Goal: Task Accomplishment & Management: Use online tool/utility

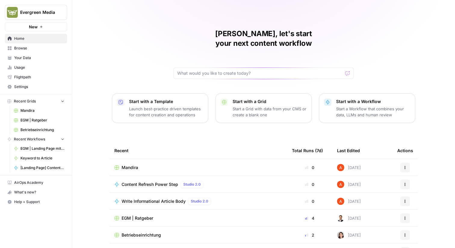
click at [53, 4] on div "Evergreen Media New" at bounding box center [36, 15] width 72 height 31
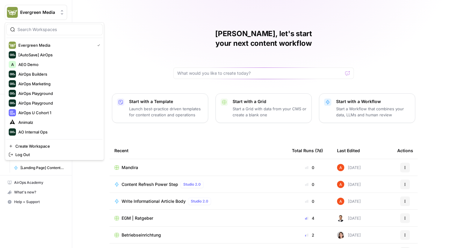
click at [53, 16] on button "Evergreen Media" at bounding box center [36, 12] width 62 height 15
click at [59, 30] on input "search" at bounding box center [57, 30] width 81 height 6
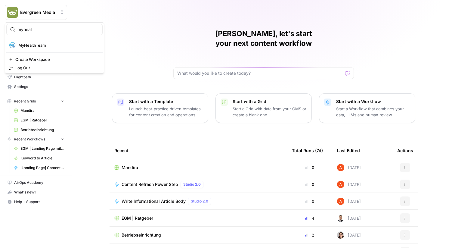
type input "myheal"
click at [44, 46] on span "MyHealthTeam" at bounding box center [58, 45] width 80 height 6
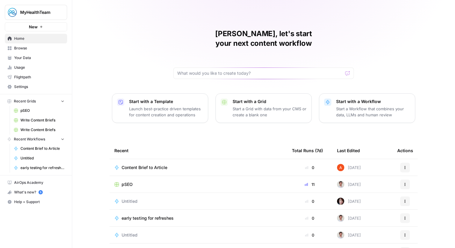
click at [44, 48] on span "Browse" at bounding box center [39, 47] width 50 height 5
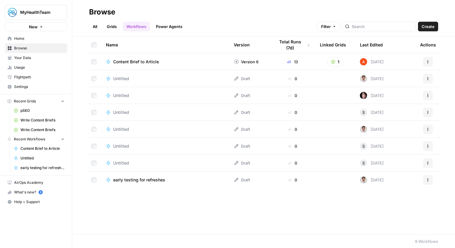
click at [111, 31] on link "Grids" at bounding box center [111, 27] width 17 height 10
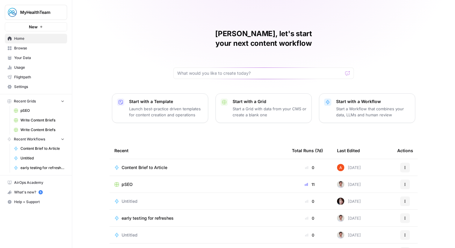
click at [43, 45] on span "Browse" at bounding box center [39, 47] width 50 height 5
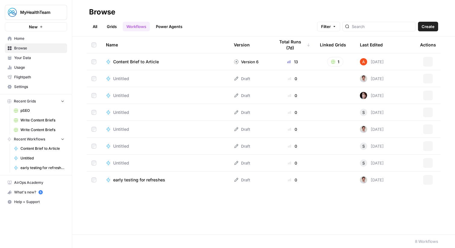
click at [115, 26] on link "Grids" at bounding box center [111, 27] width 17 height 10
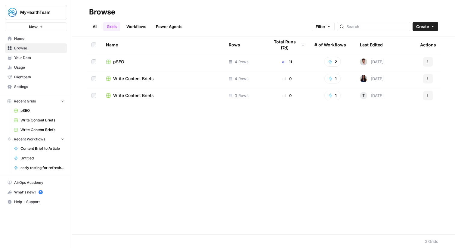
click at [122, 60] on span "pSEO" at bounding box center [118, 62] width 11 height 6
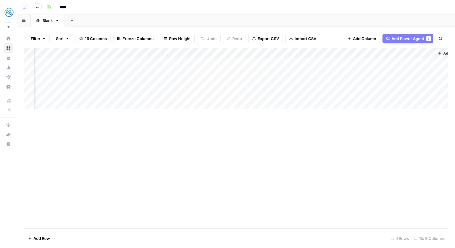
scroll to position [0, 522]
click at [307, 55] on div "Add Column" at bounding box center [236, 78] width 424 height 61
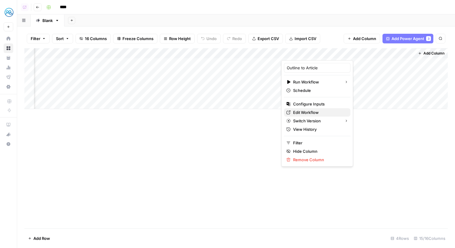
click at [303, 111] on span "Edit Workflow" at bounding box center [319, 112] width 53 height 6
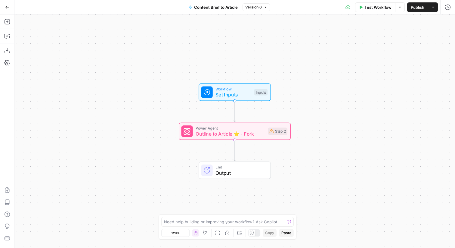
click at [216, 133] on span "Outline to Article ⭐️ - Fork" at bounding box center [230, 133] width 69 height 7
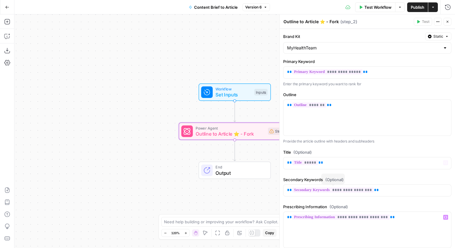
scroll to position [124, 0]
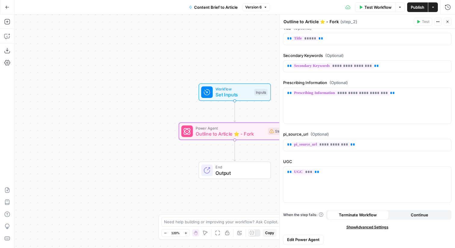
click at [313, 241] on span "Edit Power Agent" at bounding box center [303, 239] width 33 height 6
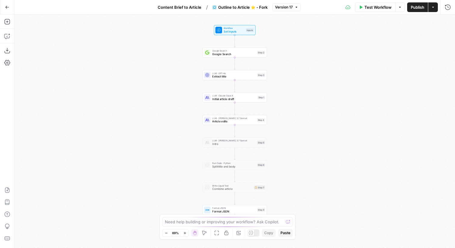
click at [281, 11] on div "Content Brief to Article / Outline to Article ⭐️ - Fork Version 17" at bounding box center [227, 7] width 147 height 10
click at [280, 9] on span "Version 17" at bounding box center [284, 7] width 18 height 5
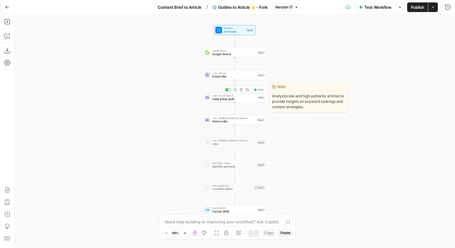
click at [247, 97] on span "Initial article draft" at bounding box center [234, 99] width 44 height 4
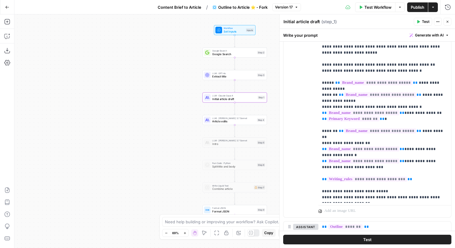
scroll to position [490, 0]
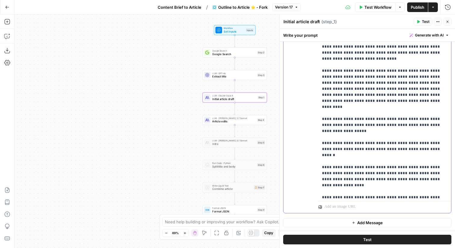
scroll to position [420, 0]
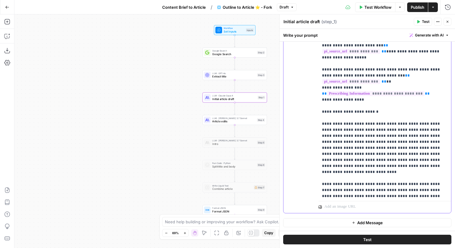
scroll to position [312, 0]
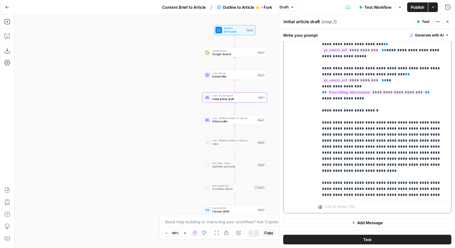
click at [391, 64] on p "**********" at bounding box center [385, 17] width 126 height 747
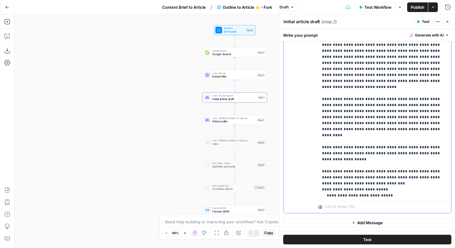
scroll to position [397, 0]
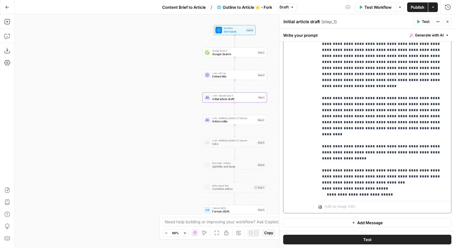
drag, startPoint x: 422, startPoint y: 145, endPoint x: 412, endPoint y: 147, distance: 10.1
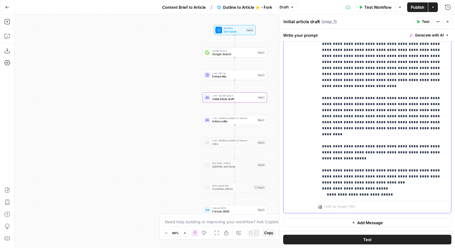
drag, startPoint x: 420, startPoint y: 145, endPoint x: 392, endPoint y: 154, distance: 30.0
drag, startPoint x: 339, startPoint y: 152, endPoint x: 356, endPoint y: 152, distance: 17.5
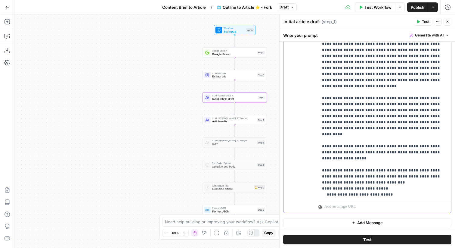
drag, startPoint x: 389, startPoint y: 170, endPoint x: 361, endPoint y: 167, distance: 27.5
click at [255, 124] on div "LLM · Claude 3.7 Sonnet Article edits Step 4" at bounding box center [235, 120] width 64 height 10
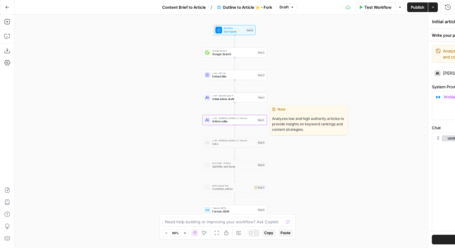
type textarea "Article edits"
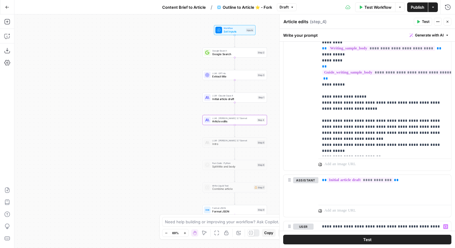
scroll to position [704, 0]
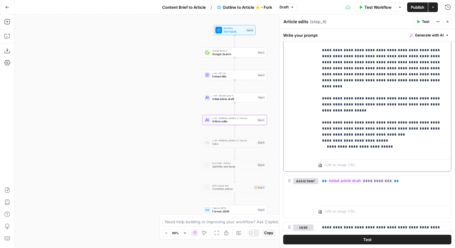
scroll to position [536, 0]
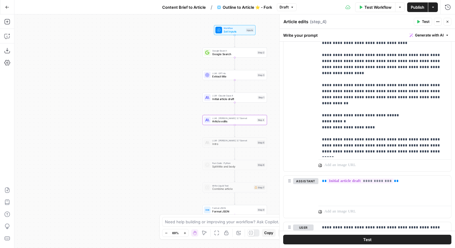
click at [449, 26] on header "Article edits Article edits ( step_4 ) Test Actions Close" at bounding box center [368, 21] width 176 height 14
click at [446, 23] on icon "button" at bounding box center [448, 22] width 4 height 4
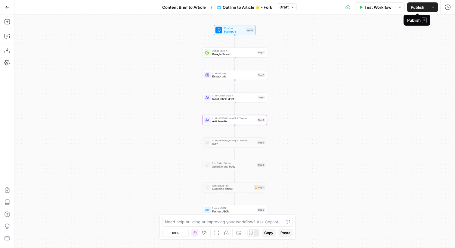
click at [410, 8] on button "Publish" at bounding box center [417, 7] width 21 height 10
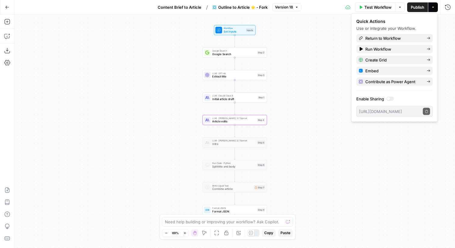
click at [297, 112] on div "Workflow Set Inputs Inputs Google Search Google Search Step 2 LLM · GPT-4o Extr…" at bounding box center [234, 130] width 441 height 233
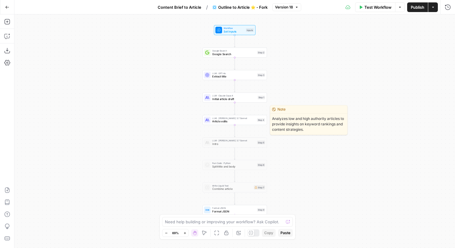
click at [254, 120] on span "Article edits" at bounding box center [233, 121] width 43 height 4
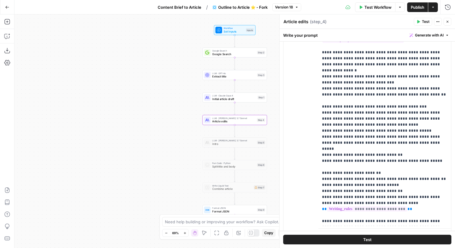
scroll to position [972, 0]
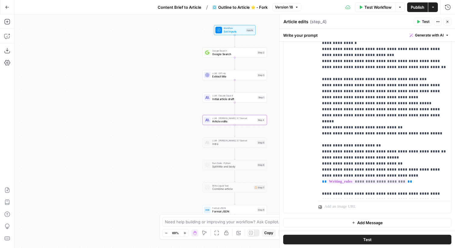
click at [286, 8] on span "Version 18" at bounding box center [284, 7] width 18 height 5
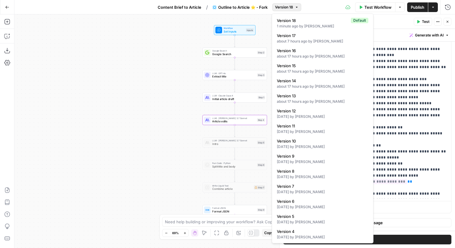
click at [286, 8] on span "Version 18" at bounding box center [284, 7] width 18 height 5
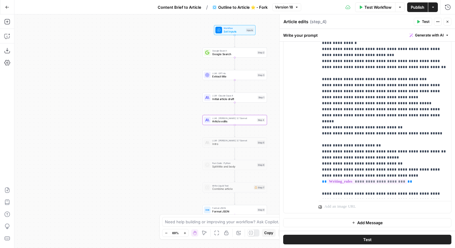
click at [448, 20] on icon "button" at bounding box center [448, 22] width 4 height 4
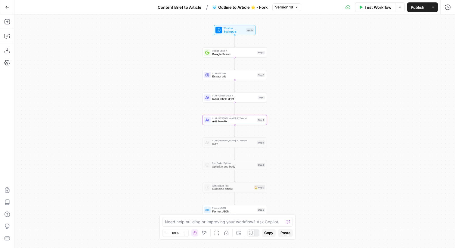
click at [2, 5] on button "Go Back" at bounding box center [7, 7] width 11 height 11
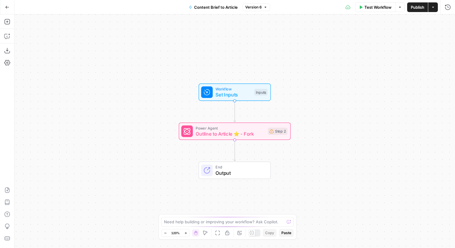
click at [7, 8] on icon "button" at bounding box center [7, 7] width 4 height 4
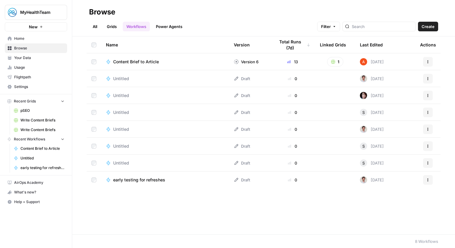
click at [114, 25] on link "Grids" at bounding box center [111, 27] width 17 height 10
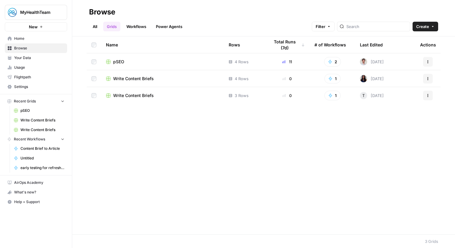
click at [122, 61] on span "pSEO" at bounding box center [118, 62] width 11 height 6
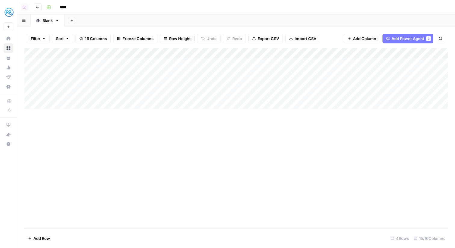
click at [80, 106] on div "Add Column" at bounding box center [236, 78] width 424 height 61
click at [75, 83] on div "Add Column" at bounding box center [236, 83] width 424 height 71
click at [72, 91] on div "Add Column" at bounding box center [236, 83] width 424 height 71
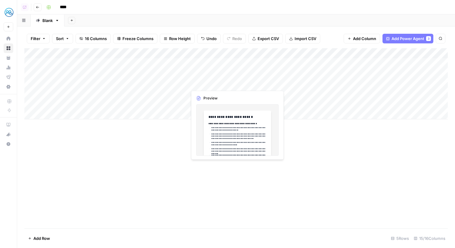
click at [207, 83] on div "Add Column" at bounding box center [236, 83] width 424 height 71
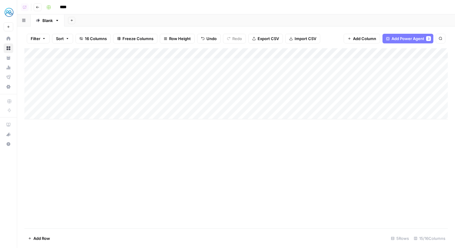
click at [203, 93] on div "Add Column" at bounding box center [236, 83] width 424 height 71
click at [180, 95] on div "Add Column" at bounding box center [236, 83] width 424 height 71
click at [181, 94] on div "Add Column" at bounding box center [236, 83] width 424 height 71
click at [272, 84] on div "Add Column" at bounding box center [236, 83] width 424 height 71
click at [263, 95] on div "Add Column" at bounding box center [236, 83] width 424 height 71
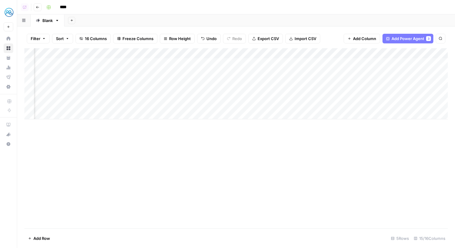
scroll to position [0, 107]
click at [227, 83] on div "Add Column" at bounding box center [236, 83] width 424 height 71
click at [220, 95] on div "Add Column" at bounding box center [236, 83] width 424 height 71
click at [256, 86] on div "Add Column" at bounding box center [236, 83] width 424 height 71
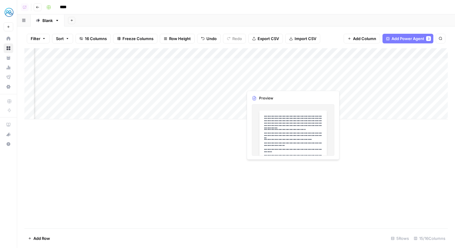
click at [258, 92] on div "Add Column" at bounding box center [236, 83] width 424 height 71
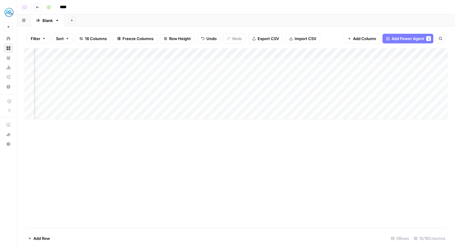
scroll to position [0, 283]
click at [151, 81] on div "Add Column" at bounding box center [236, 83] width 424 height 71
click at [145, 91] on div "Add Column" at bounding box center [236, 83] width 424 height 71
click at [198, 82] on div "Add Column" at bounding box center [236, 83] width 424 height 71
click at [196, 93] on div "Add Column" at bounding box center [236, 83] width 424 height 71
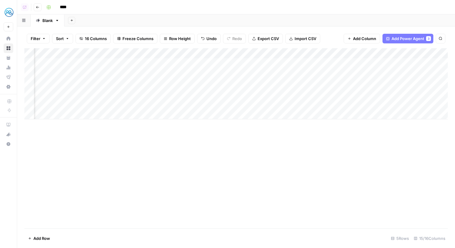
click at [255, 84] on div "Add Column" at bounding box center [236, 83] width 424 height 71
click at [258, 92] on div "Add Column" at bounding box center [236, 83] width 424 height 71
click at [317, 87] on div "Add Column" at bounding box center [236, 83] width 424 height 71
click at [317, 97] on div "Add Column" at bounding box center [236, 83] width 424 height 71
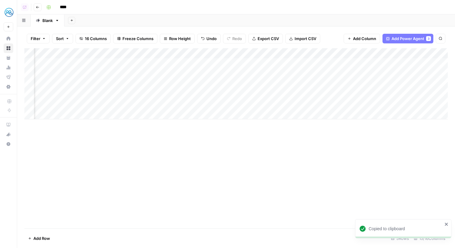
click at [256, 82] on div "Add Column" at bounding box center [236, 83] width 424 height 71
click at [264, 92] on div "Add Column" at bounding box center [236, 83] width 424 height 71
click at [317, 83] on div "Add Column" at bounding box center [236, 83] width 424 height 71
click at [310, 94] on div "Add Column" at bounding box center [236, 83] width 424 height 71
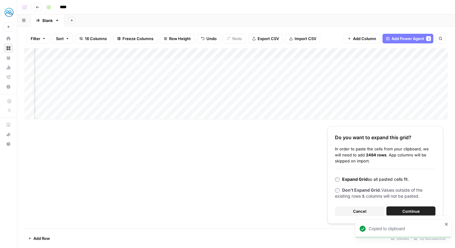
click at [368, 192] on b "Don’t Expand Grid." at bounding box center [361, 189] width 39 height 5
click at [406, 210] on span "Continue" at bounding box center [411, 211] width 17 height 6
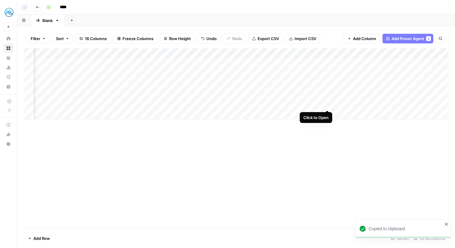
click at [327, 95] on div "Add Column" at bounding box center [236, 83] width 424 height 71
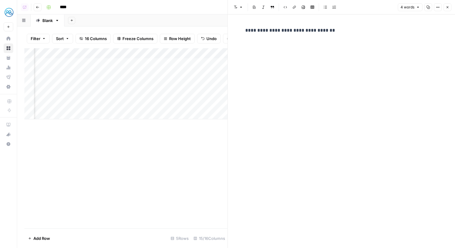
click at [446, 8] on button "Close" at bounding box center [448, 7] width 8 height 8
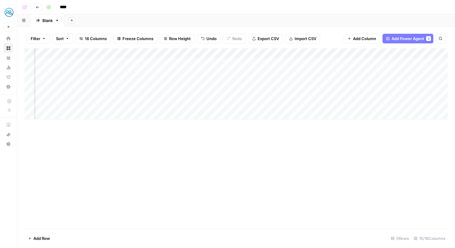
click at [334, 83] on div "Add Column" at bounding box center [236, 83] width 424 height 71
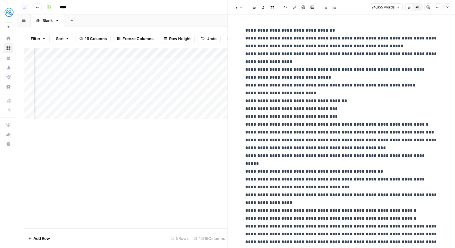
click at [440, 5] on button "Options" at bounding box center [438, 7] width 8 height 8
click at [406, 63] on span "Code" at bounding box center [420, 64] width 29 height 6
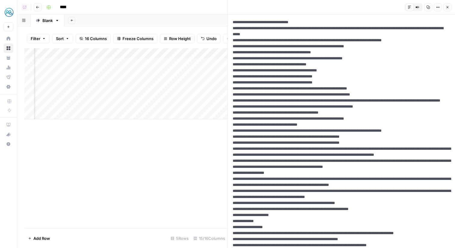
click at [449, 6] on icon "button" at bounding box center [448, 7] width 2 height 2
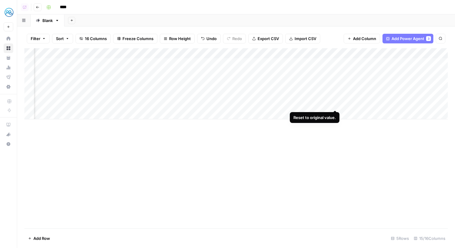
click at [334, 105] on div "Add Column" at bounding box center [236, 83] width 424 height 71
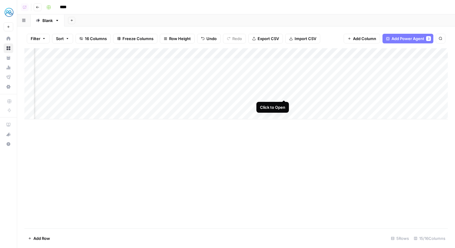
click at [286, 92] on div "Add Column" at bounding box center [236, 83] width 424 height 71
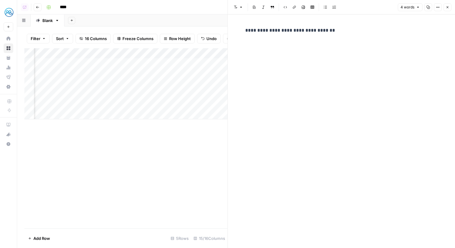
click at [439, 8] on icon "button" at bounding box center [438, 7] width 4 height 4
click at [410, 64] on span "Code" at bounding box center [420, 64] width 29 height 6
click at [384, 28] on textarea "**********" at bounding box center [341, 130] width 227 height 233
paste textarea "**********"
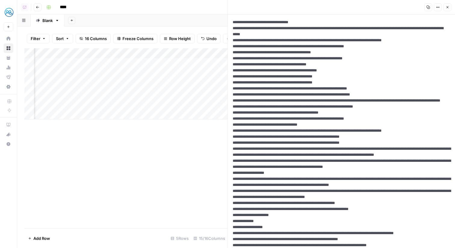
scroll to position [21467, 0]
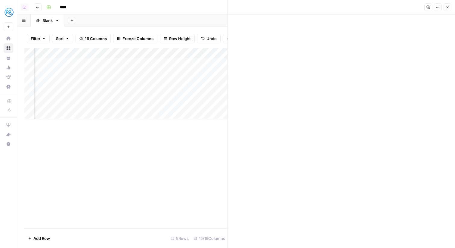
type textarea "**********"
click at [448, 6] on icon "button" at bounding box center [448, 7] width 4 height 4
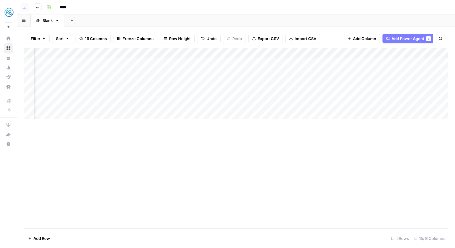
click at [321, 83] on div "Add Column" at bounding box center [236, 83] width 424 height 71
click at [330, 92] on div "Add Column" at bounding box center [236, 83] width 424 height 71
click at [323, 94] on div "Add Column" at bounding box center [236, 83] width 424 height 71
click at [410, 93] on div "Add Column" at bounding box center [236, 83] width 424 height 71
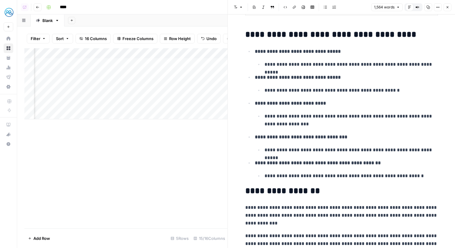
scroll to position [656, 0]
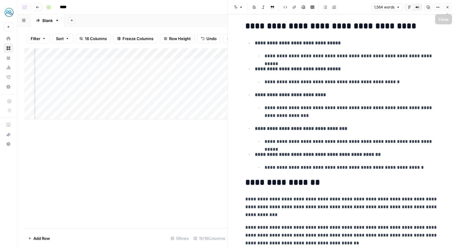
click at [449, 7] on span "Close" at bounding box center [449, 7] width 0 height 0
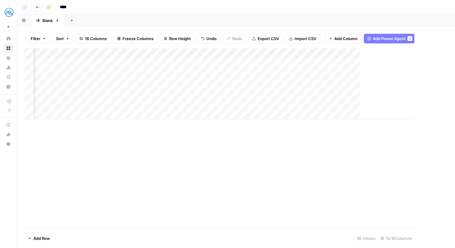
scroll to position [0, 515]
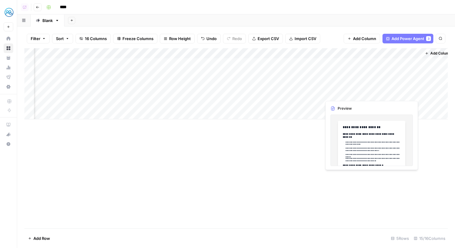
click at [411, 93] on div "Add Column" at bounding box center [236, 83] width 424 height 71
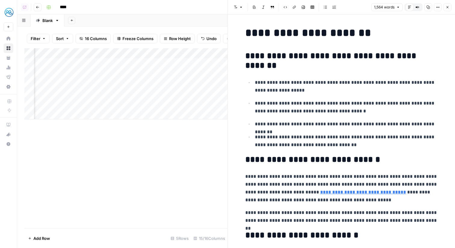
click at [449, 5] on button "Close" at bounding box center [448, 7] width 8 height 8
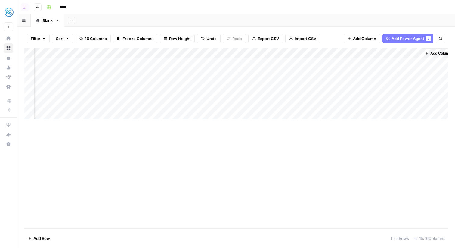
click at [308, 51] on div "Add Column" at bounding box center [236, 83] width 424 height 71
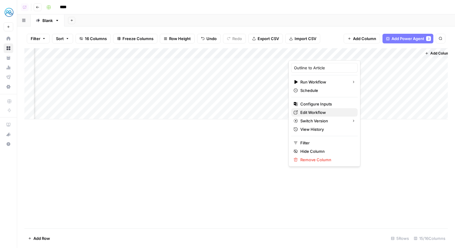
click at [311, 114] on span "Edit Workflow" at bounding box center [327, 112] width 53 height 6
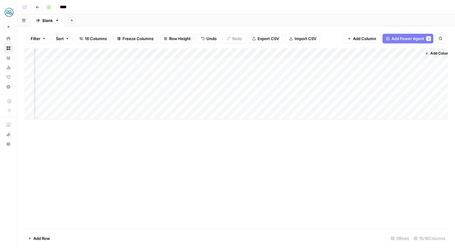
click at [415, 92] on div "Add Column" at bounding box center [236, 83] width 424 height 71
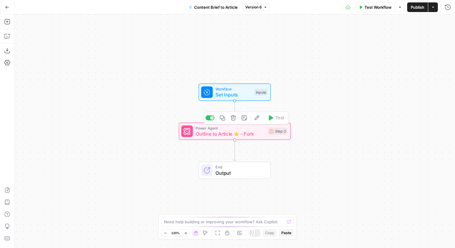
click at [238, 130] on span "Outline to Article ⭐️ - Fork" at bounding box center [230, 133] width 69 height 7
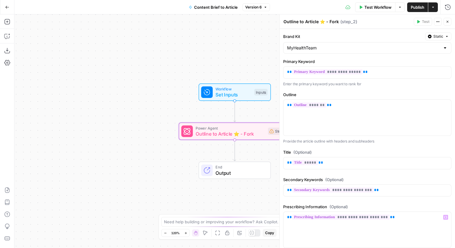
scroll to position [124, 0]
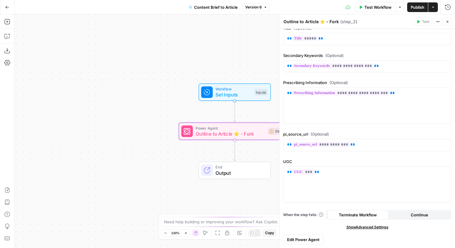
click at [307, 241] on span "Edit Power Agent" at bounding box center [303, 239] width 33 height 6
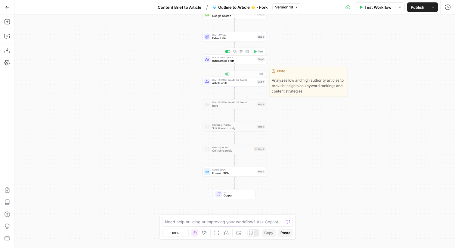
click at [259, 61] on div "Step 1" at bounding box center [262, 59] width 8 height 4
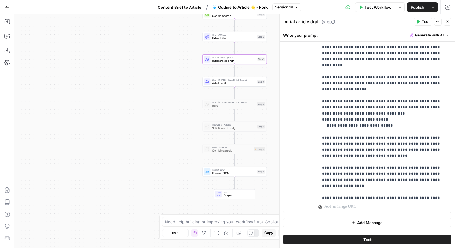
scroll to position [536, 0]
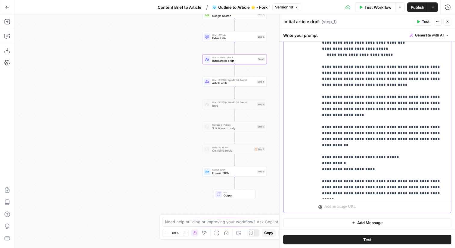
drag, startPoint x: 330, startPoint y: 133, endPoint x: 348, endPoint y: 132, distance: 18.1
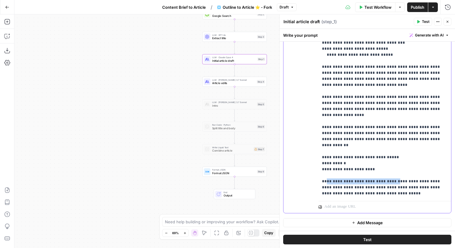
drag, startPoint x: 394, startPoint y: 108, endPoint x: 325, endPoint y: 107, distance: 68.7
drag, startPoint x: 410, startPoint y: 132, endPoint x: 401, endPoint y: 131, distance: 8.8
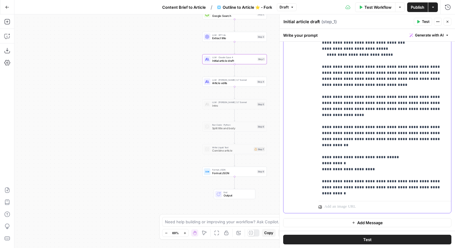
copy p "*********"
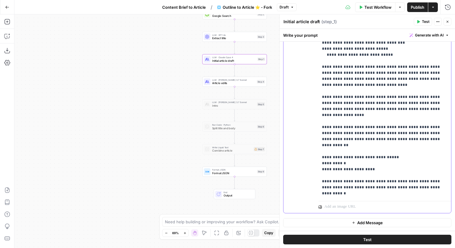
drag, startPoint x: 409, startPoint y: 136, endPoint x: 317, endPoint y: 130, distance: 91.8
click at [317, 130] on div "**********" at bounding box center [368, 83] width 168 height 260
drag, startPoint x: 410, startPoint y: 141, endPoint x: 309, endPoint y: 124, distance: 102.6
click at [309, 124] on div "**********" at bounding box center [368, 83] width 168 height 260
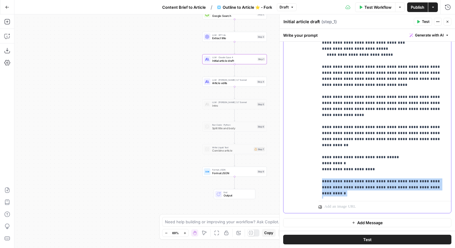
drag, startPoint x: 332, startPoint y: 128, endPoint x: 319, endPoint y: 109, distance: 22.6
click at [319, 109] on div "**********" at bounding box center [385, 75] width 133 height 245
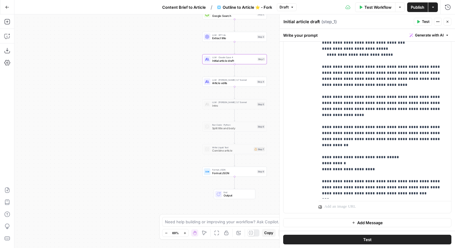
click at [448, 23] on icon "button" at bounding box center [448, 22] width 4 height 4
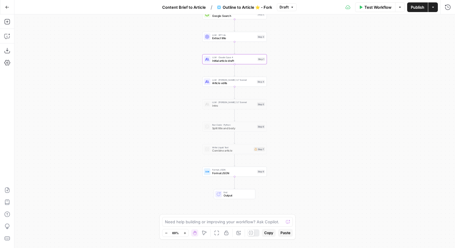
click at [411, 3] on button "Publish" at bounding box center [417, 7] width 21 height 10
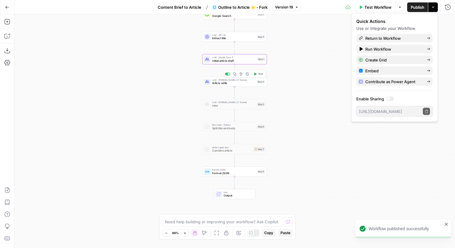
click at [257, 58] on div "LLM · [PERSON_NAME] 4 Initial article draft Step 1 Copy step Delete step Edit N…" at bounding box center [234, 59] width 61 height 7
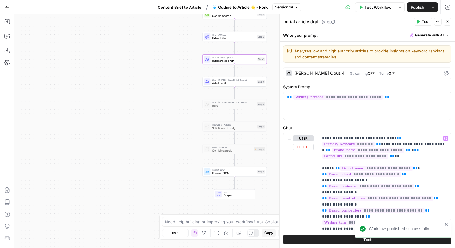
scroll to position [490, 0]
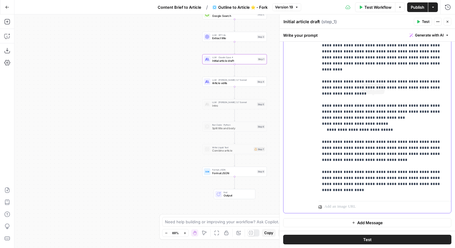
scroll to position [536, 0]
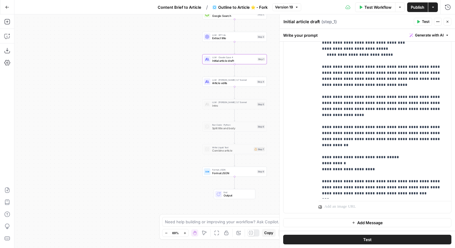
click at [250, 86] on div "LLM · [PERSON_NAME] 3.7 Sonnet Article edits Step 4 Copy step Delete step Edit …" at bounding box center [234, 82] width 64 height 10
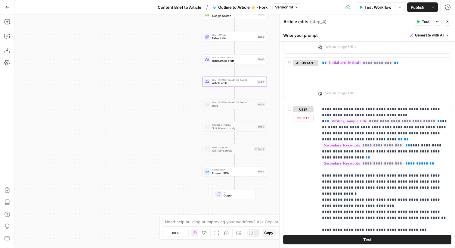
scroll to position [772, 0]
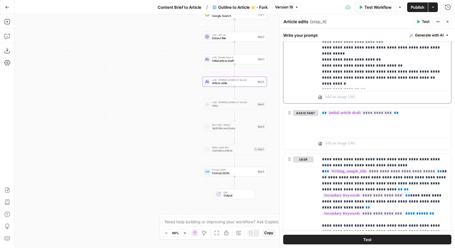
click at [347, 80] on p "**********" at bounding box center [385, 234] width 126 height 777
click at [447, 22] on icon "button" at bounding box center [448, 22] width 4 height 4
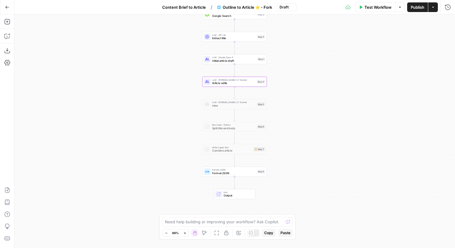
click at [426, 8] on button "Publish" at bounding box center [417, 7] width 21 height 10
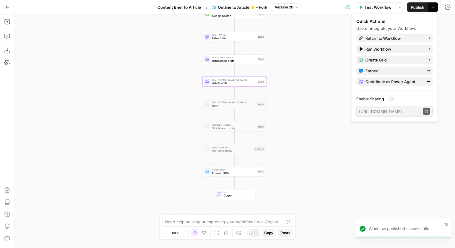
click at [12, 7] on button "Go Back" at bounding box center [7, 7] width 11 height 11
